Goal: Task Accomplishment & Management: Complete application form

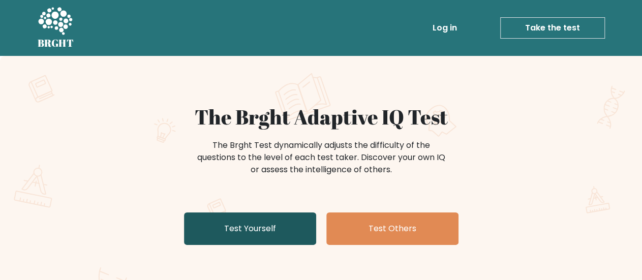
click at [292, 223] on link "Test Yourself" at bounding box center [250, 228] width 132 height 33
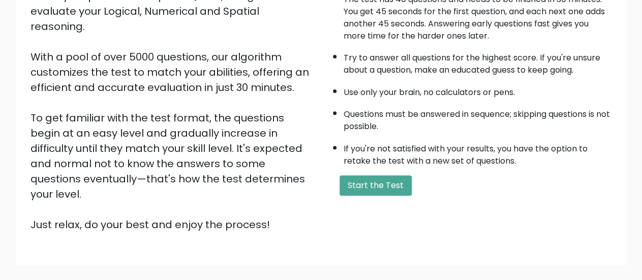
scroll to position [159, 0]
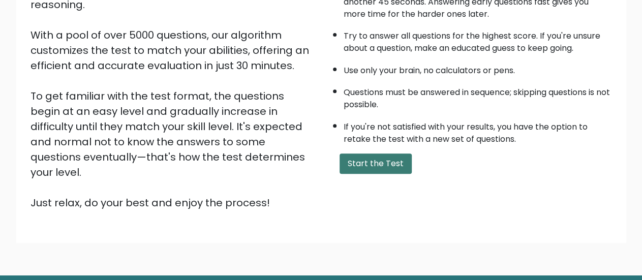
click at [349, 174] on button "Start the Test" at bounding box center [375, 163] width 72 height 20
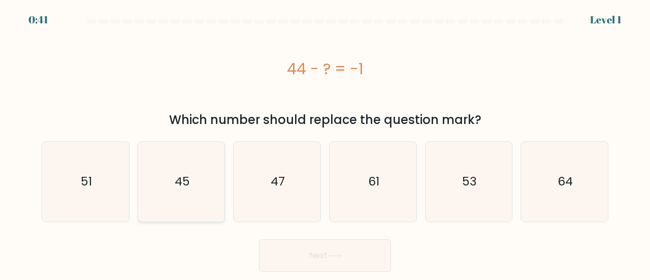
click at [188, 169] on icon "45" at bounding box center [182, 182] width 80 height 80
click at [325, 143] on input "b. 45" at bounding box center [325, 141] width 1 height 3
radio input "true"
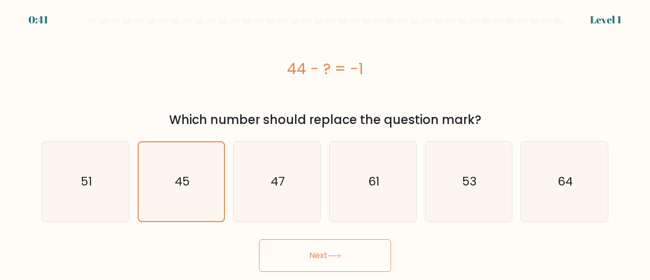
click at [303, 242] on button "Next" at bounding box center [325, 255] width 132 height 33
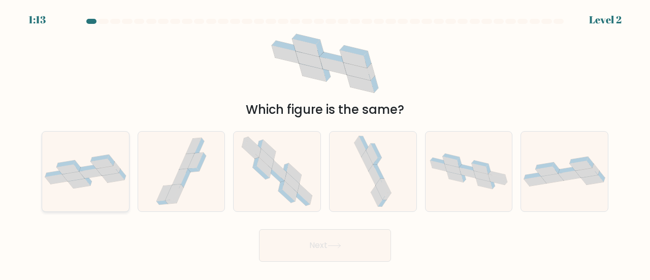
click at [115, 164] on icon at bounding box center [116, 167] width 7 height 11
click at [325, 143] on input "a." at bounding box center [325, 141] width 1 height 3
radio input "true"
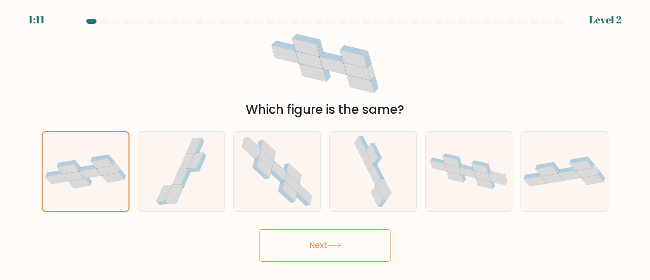
click at [352, 250] on button "Next" at bounding box center [325, 245] width 132 height 33
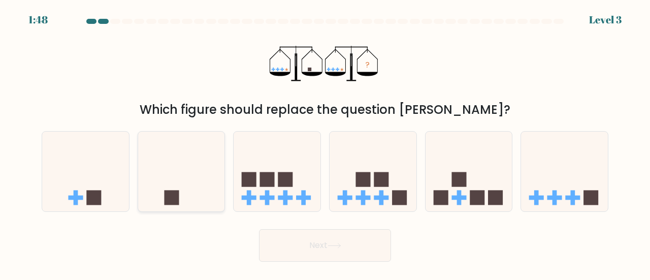
click at [167, 167] on icon at bounding box center [181, 172] width 87 height 72
click at [325, 143] on input "b." at bounding box center [325, 141] width 1 height 3
radio input "true"
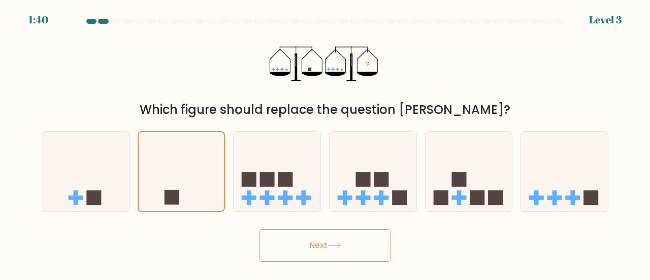
click at [336, 245] on icon at bounding box center [334, 245] width 12 height 5
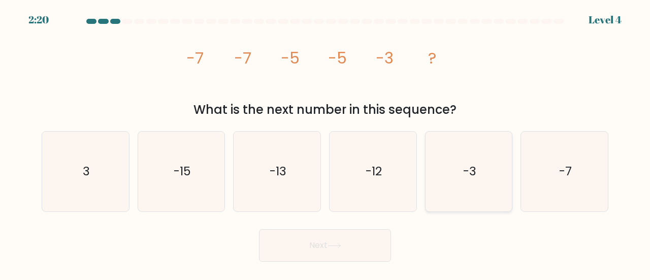
click at [462, 160] on icon "-3" at bounding box center [469, 172] width 80 height 80
click at [326, 143] on input "e. -3" at bounding box center [325, 141] width 1 height 3
radio input "true"
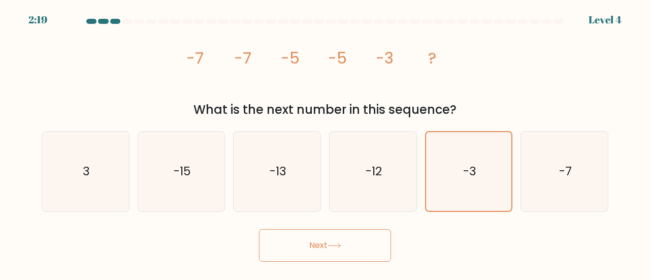
click at [325, 236] on button "Next" at bounding box center [325, 245] width 132 height 33
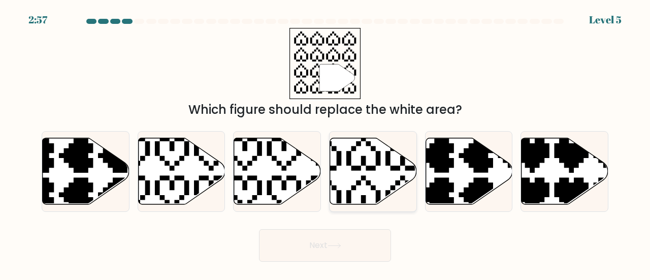
click at [353, 158] on icon at bounding box center [373, 171] width 87 height 67
click at [326, 143] on input "d." at bounding box center [325, 141] width 1 height 3
radio input "true"
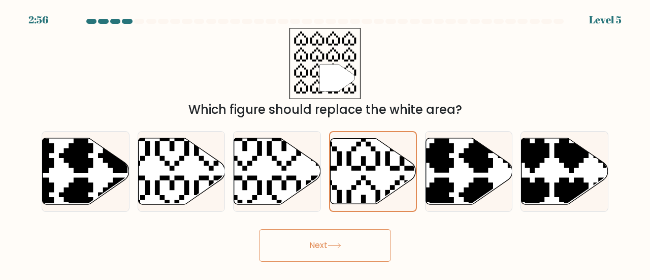
click at [303, 250] on button "Next" at bounding box center [325, 245] width 132 height 33
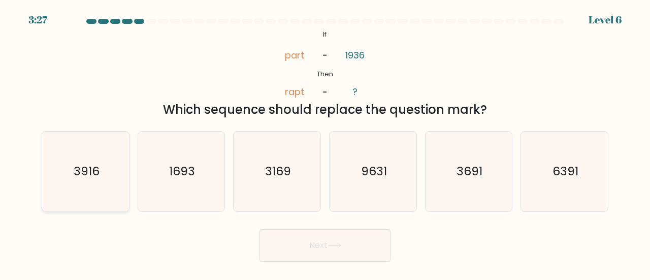
click at [107, 181] on icon "3916" at bounding box center [86, 172] width 80 height 80
click at [325, 143] on input "a. 3916" at bounding box center [325, 141] width 1 height 3
radio input "true"
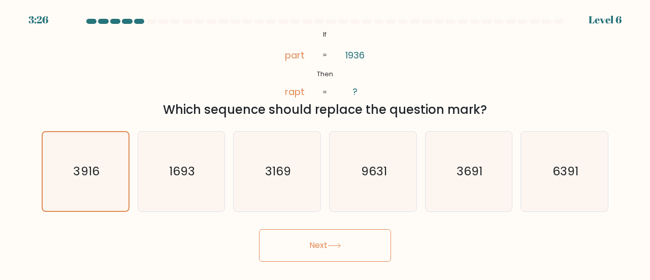
click at [284, 235] on button "Next" at bounding box center [325, 245] width 132 height 33
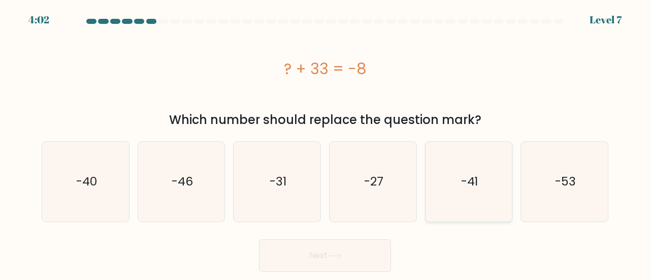
click at [454, 174] on icon "-41" at bounding box center [469, 182] width 80 height 80
click at [326, 143] on input "e. -41" at bounding box center [325, 141] width 1 height 3
radio input "true"
click at [275, 259] on button "Next" at bounding box center [325, 255] width 132 height 33
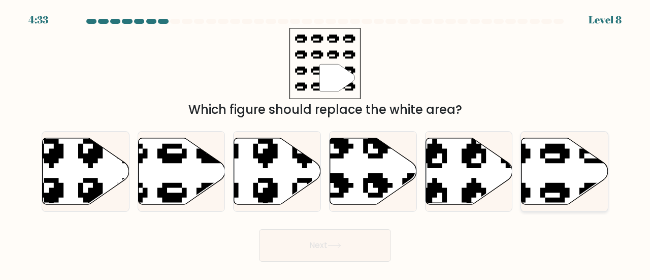
click at [560, 157] on icon at bounding box center [535, 134] width 147 height 138
click at [326, 143] on input "f." at bounding box center [325, 141] width 1 height 3
radio input "true"
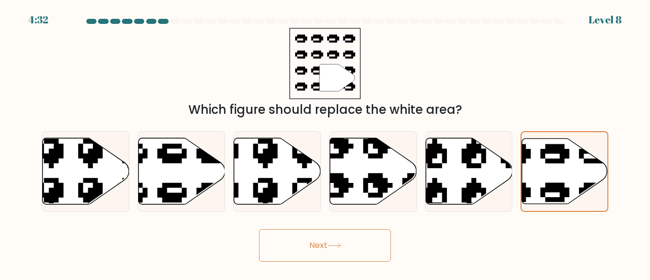
click at [381, 245] on button "Next" at bounding box center [325, 245] width 132 height 33
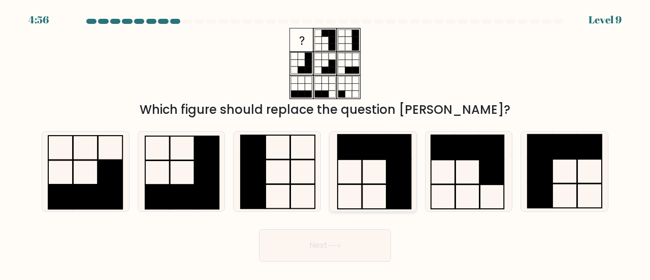
click at [366, 165] on icon at bounding box center [373, 172] width 80 height 80
click at [326, 143] on input "d." at bounding box center [325, 141] width 1 height 3
radio input "true"
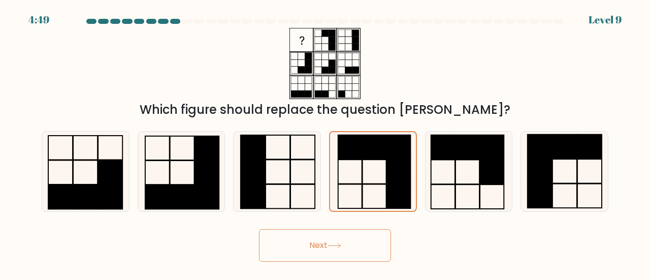
click at [342, 249] on button "Next" at bounding box center [325, 245] width 132 height 33
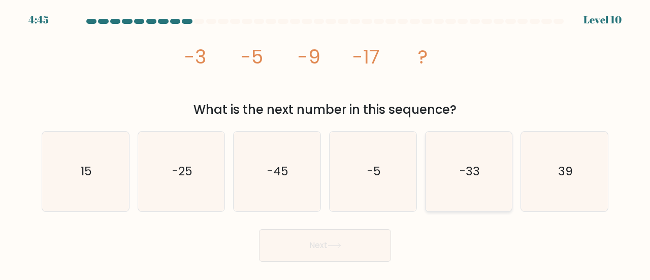
click at [456, 159] on icon "-33" at bounding box center [469, 172] width 80 height 80
click at [326, 143] on input "e. -33" at bounding box center [325, 141] width 1 height 3
radio input "true"
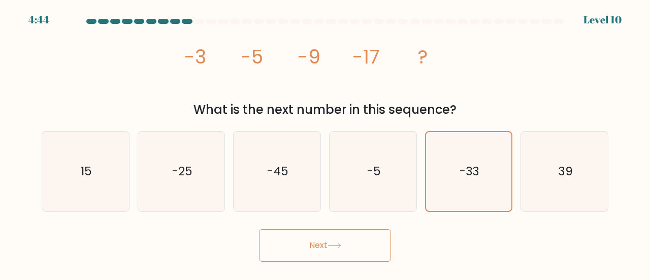
click at [340, 247] on icon at bounding box center [335, 246] width 14 height 6
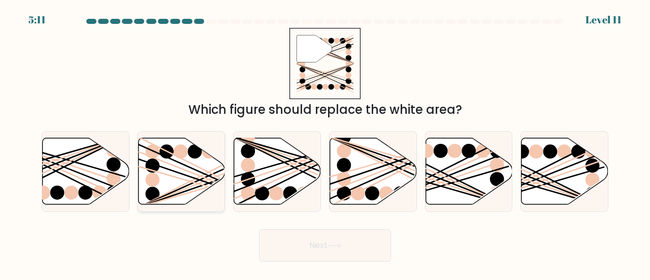
click at [179, 169] on icon at bounding box center [181, 171] width 87 height 67
click at [325, 143] on input "b." at bounding box center [325, 141] width 1 height 3
radio input "true"
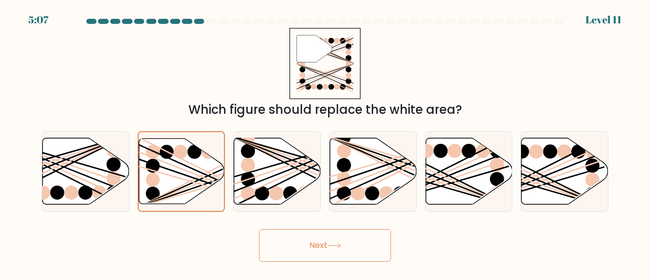
click at [311, 239] on button "Next" at bounding box center [325, 245] width 132 height 33
